Goal: Find specific page/section: Find specific page/section

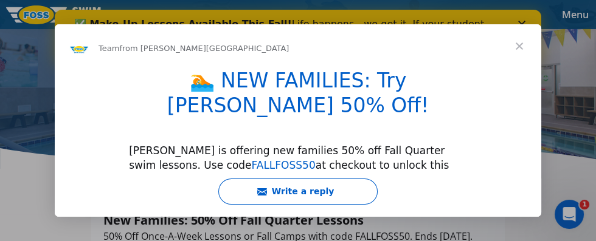
click at [526, 43] on span "Close" at bounding box center [519, 46] width 44 height 44
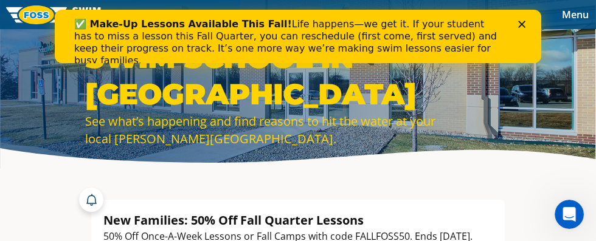
click at [530, 24] on div "Close" at bounding box center [524, 24] width 12 height 7
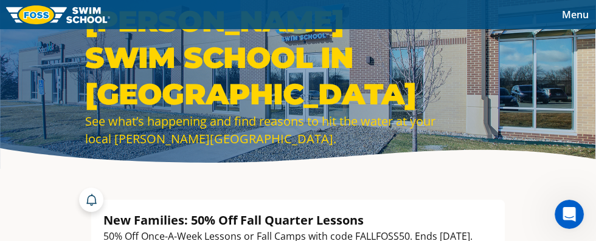
click at [572, 19] on span "Menu" at bounding box center [575, 14] width 27 height 13
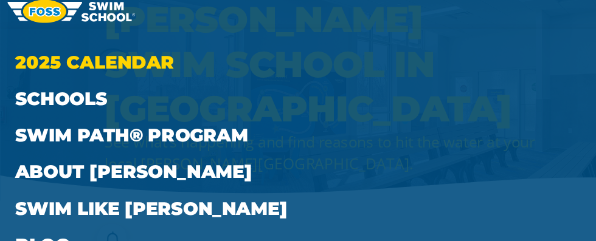
click at [54, 54] on link "2025 Calendar" at bounding box center [298, 56] width 572 height 30
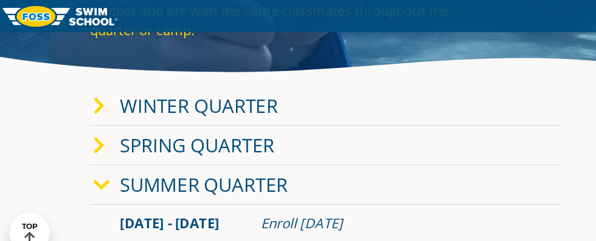
scroll to position [94, 0]
